Goal: Information Seeking & Learning: Learn about a topic

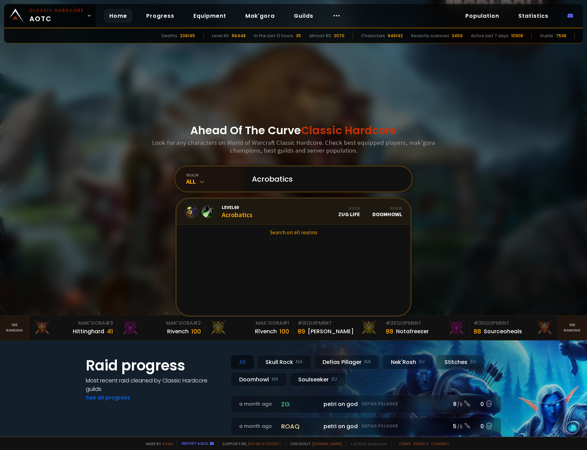
type input "Acrobatics"
click at [231, 211] on div "Level 60 Acrobatics" at bounding box center [237, 211] width 31 height 15
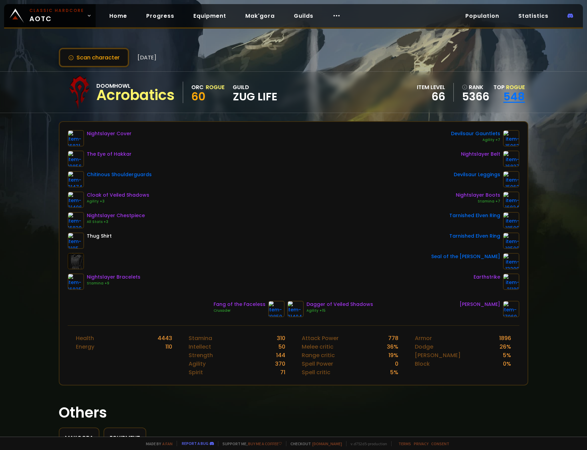
click at [509, 100] on link "548" at bounding box center [514, 96] width 22 height 15
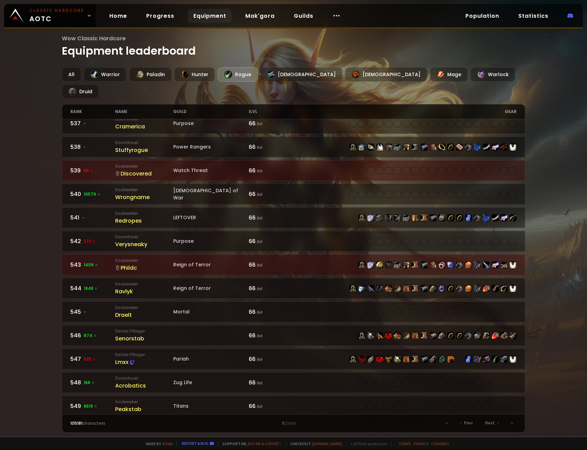
scroll to position [869, 0]
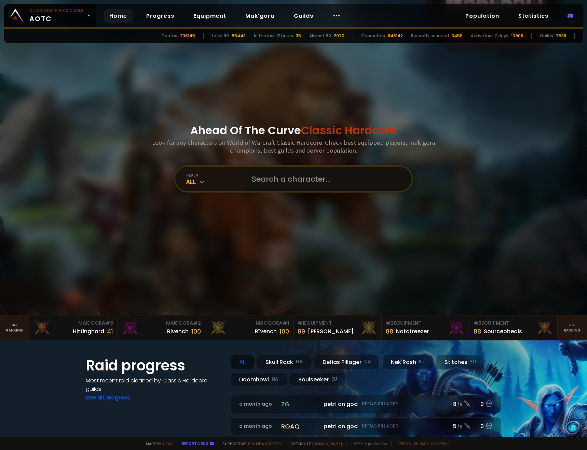
click at [269, 182] on input "text" at bounding box center [326, 179] width 156 height 25
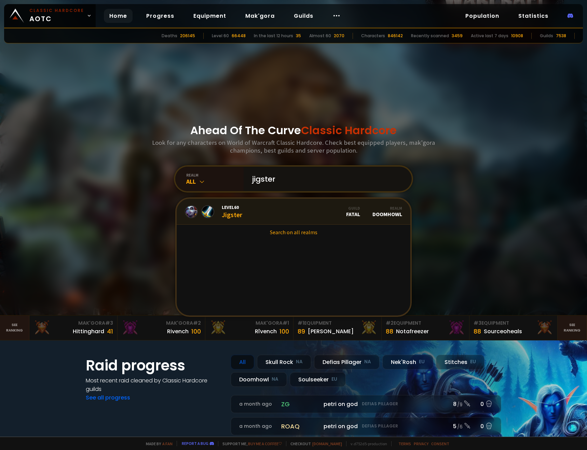
type input "jigster"
click at [249, 209] on link "Level 60 Jigster Guild Fatal Realm Doomhowl" at bounding box center [294, 212] width 234 height 26
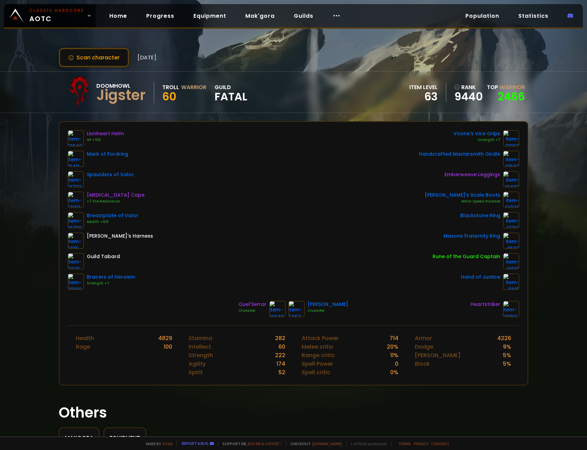
click at [427, 310] on div "Quel'Serrar Crusader Scarlet Kris Crusader Heartstriker" at bounding box center [294, 309] width 452 height 16
